Goal: Find specific page/section: Find specific page/section

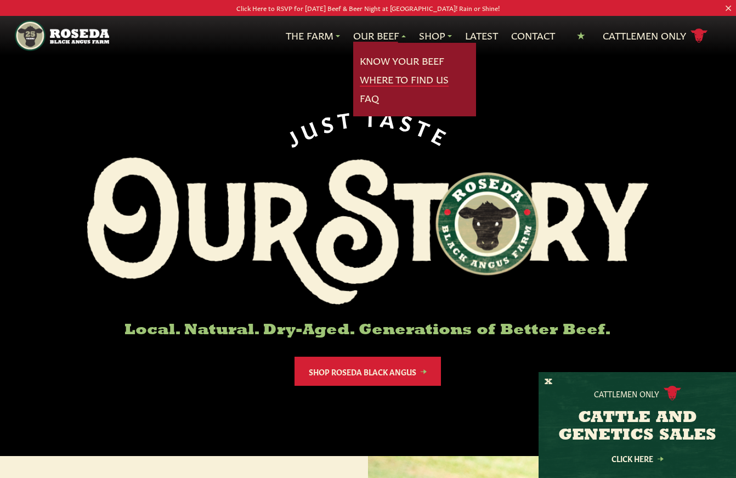
click at [384, 81] on link "Where To Find Us" at bounding box center [404, 79] width 89 height 14
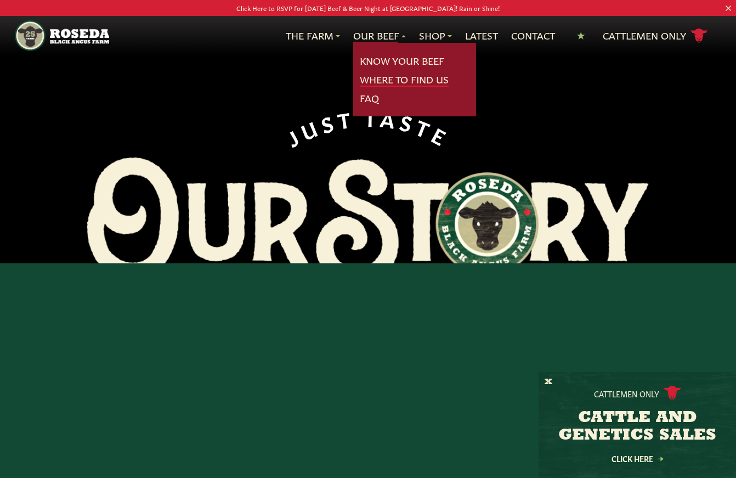
click at [385, 81] on link "Where To Find Us" at bounding box center [404, 79] width 89 height 14
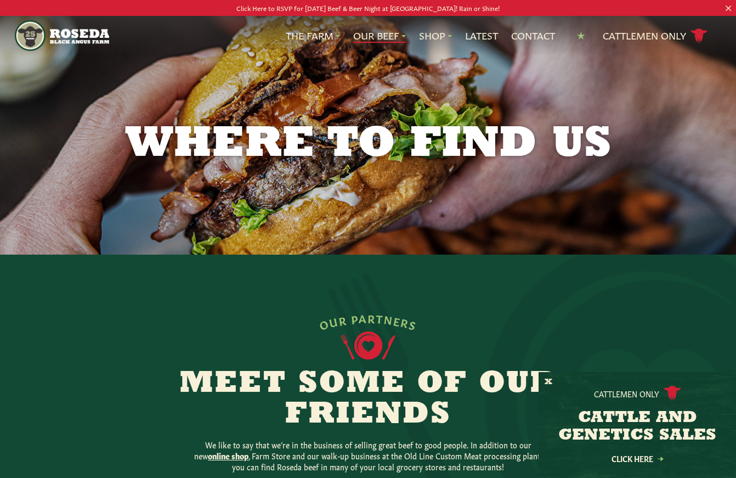
click at [368, 40] on link "Our Beef" at bounding box center [379, 36] width 53 height 14
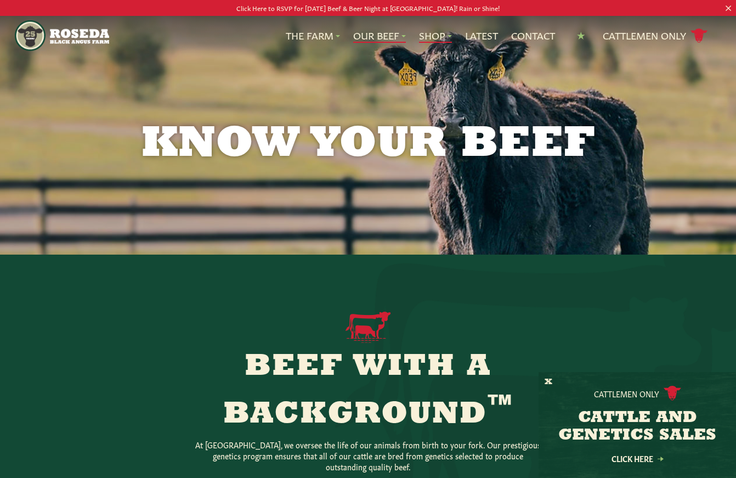
click at [436, 37] on link "Shop" at bounding box center [435, 36] width 33 height 14
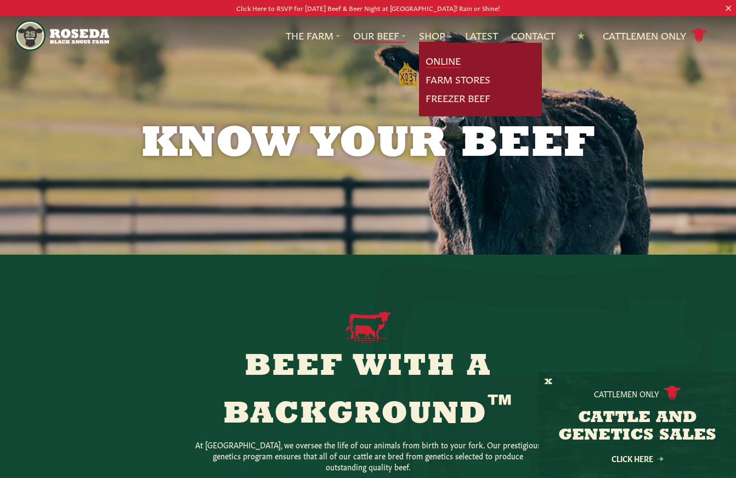
click at [439, 60] on link "Online" at bounding box center [442, 61] width 35 height 14
